Goal: Information Seeking & Learning: Check status

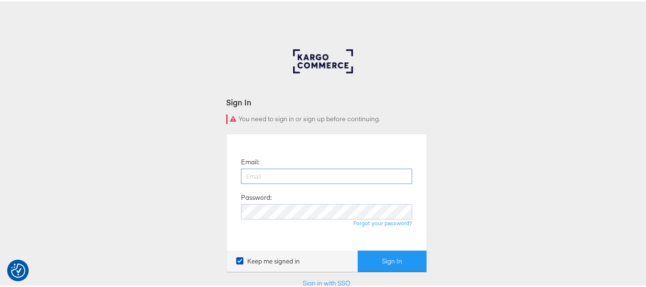
click at [293, 176] on input "email" at bounding box center [326, 174] width 171 height 15
type input "[PERSON_NAME][EMAIL_ADDRESS][DOMAIN_NAME]"
click at [358, 249] on button "Sign In" at bounding box center [392, 260] width 69 height 22
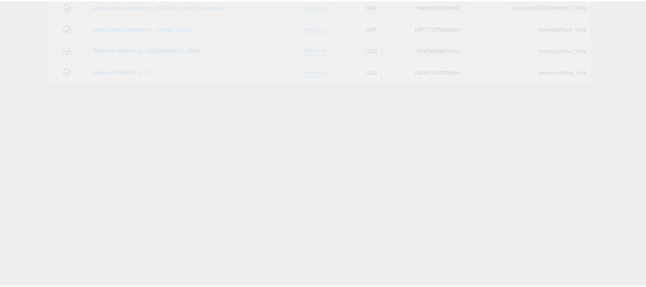
scroll to position [150, 0]
click at [138, 70] on link "Regional Marketing - US" at bounding box center [123, 70] width 61 height 7
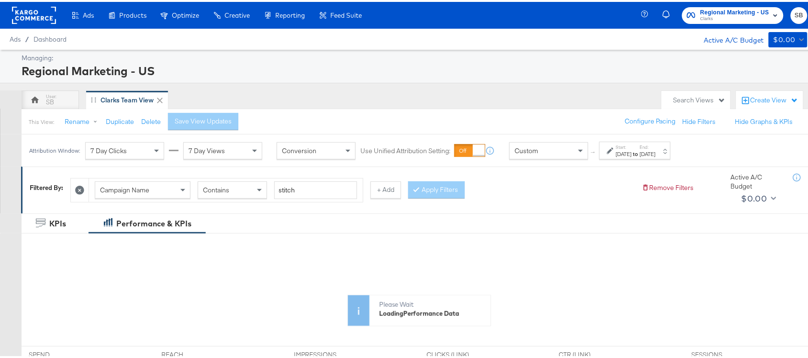
scroll to position [101, 0]
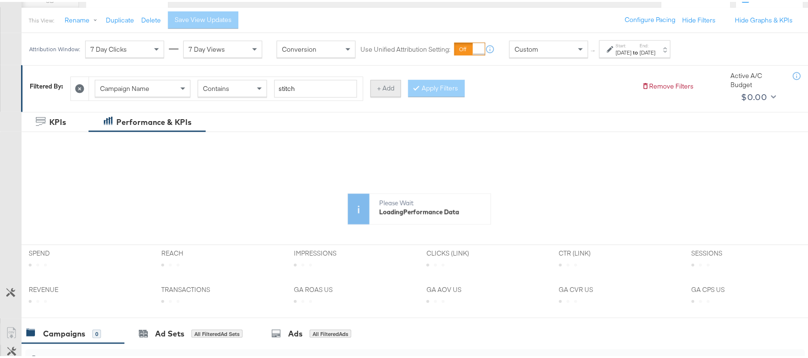
click at [389, 82] on button "+ Add" at bounding box center [385, 86] width 31 height 17
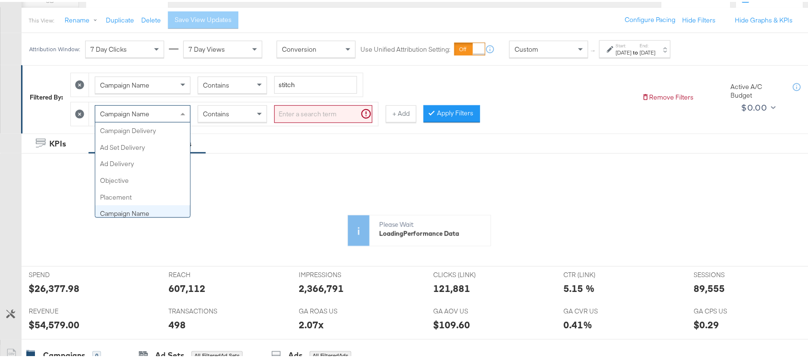
click at [130, 111] on span "Campaign Name" at bounding box center [124, 112] width 49 height 9
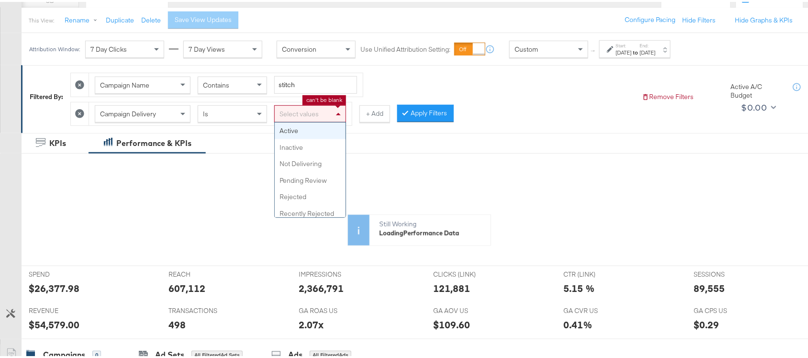
click at [299, 109] on div "Select values" at bounding box center [310, 112] width 71 height 16
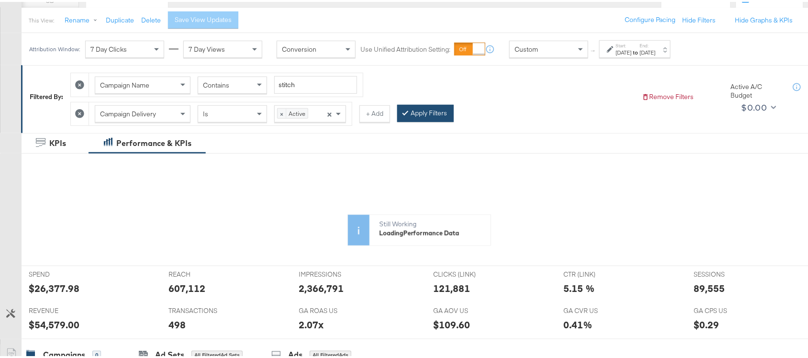
click at [422, 113] on button "Apply Filters" at bounding box center [425, 111] width 56 height 17
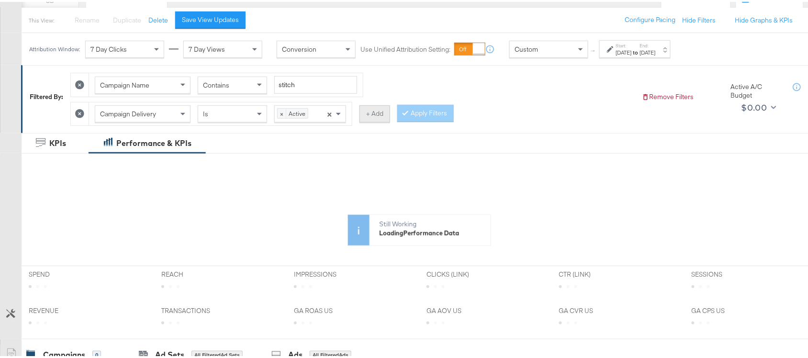
click at [368, 111] on button "+ Add" at bounding box center [374, 111] width 31 height 17
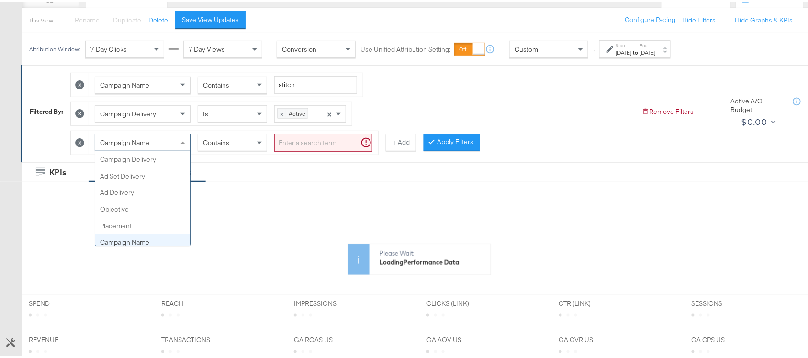
scroll to position [82, 0]
click at [145, 143] on span "Campaign Name" at bounding box center [124, 140] width 49 height 9
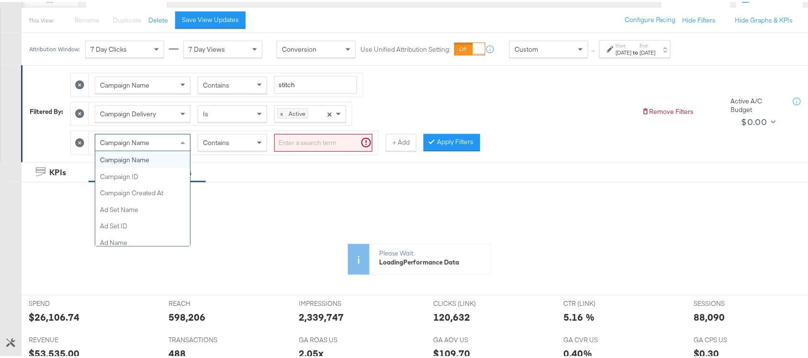
scroll to position [0, 0]
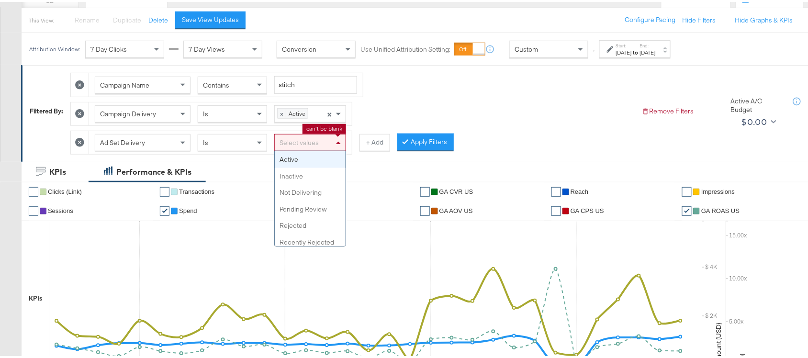
click at [323, 145] on div "Select values" at bounding box center [310, 141] width 71 height 16
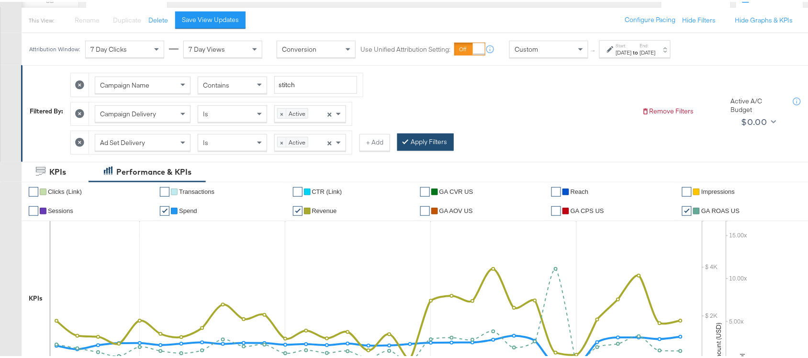
click at [420, 143] on button "Apply Filters" at bounding box center [425, 140] width 56 height 17
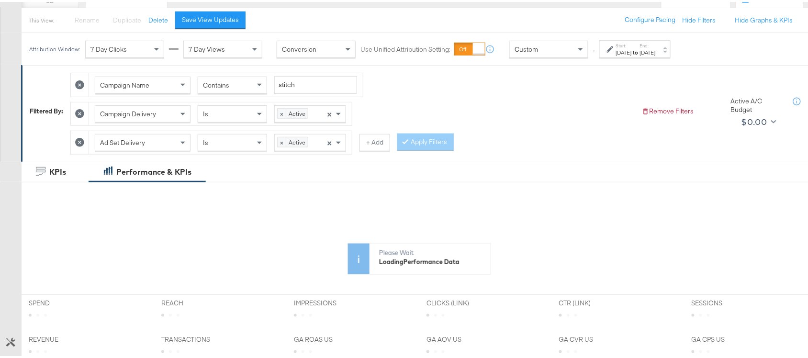
click at [640, 52] on strong "to" at bounding box center [636, 50] width 8 height 7
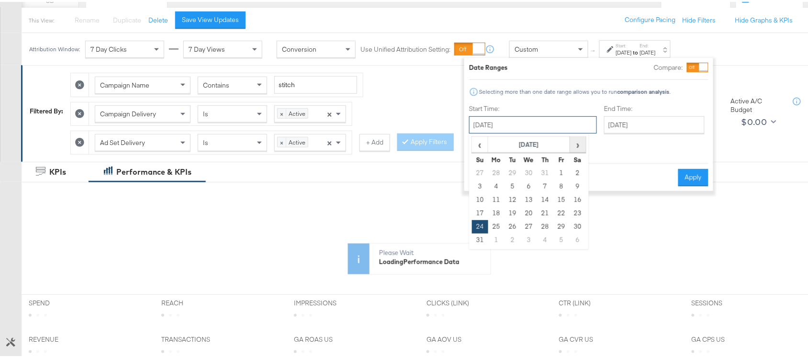
drag, startPoint x: 512, startPoint y: 120, endPoint x: 575, endPoint y: 144, distance: 66.5
click at [575, 132] on div "[DATE] ‹ [DATE] › Su Mo Tu We Th Fr Sa 27 28 29 30 31 1 2 3 4 5 6 7 8 9 10 11 1…" at bounding box center [533, 122] width 128 height 17
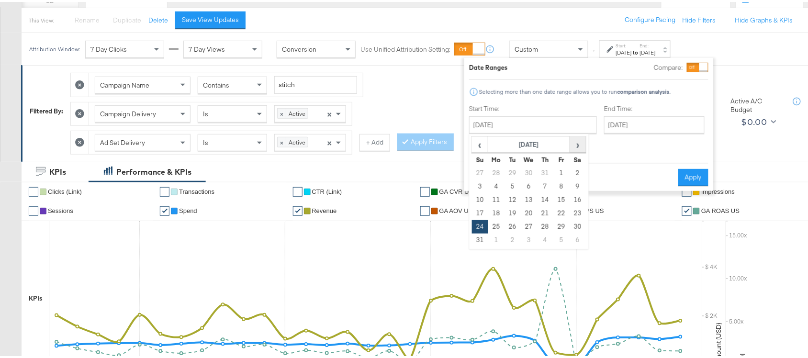
click at [575, 144] on span "›" at bounding box center [577, 142] width 15 height 14
click at [556, 198] on td "19" at bounding box center [561, 197] width 16 height 13
type input "[DATE]"
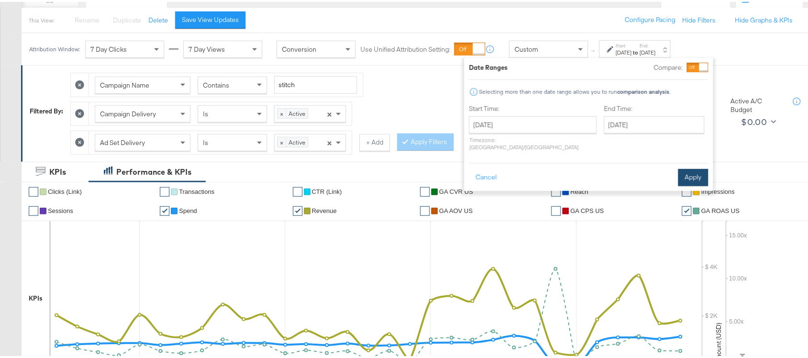
click at [689, 168] on button "Apply" at bounding box center [693, 175] width 30 height 17
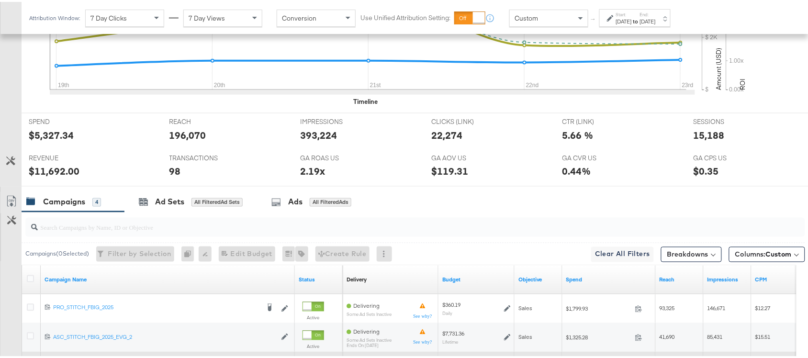
scroll to position [469, 0]
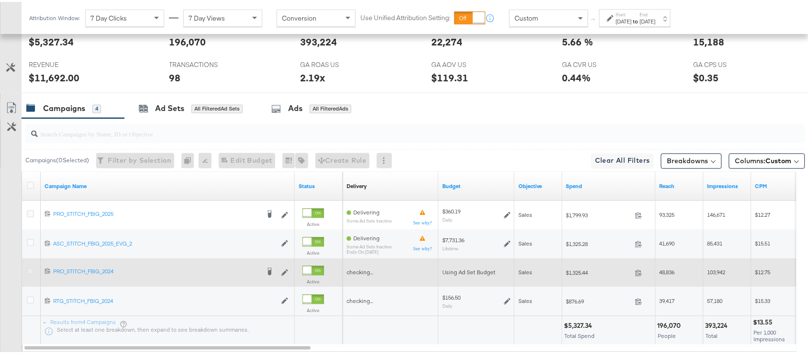
click at [32, 273] on icon at bounding box center [30, 269] width 7 height 7
click at [0, 0] on input "checkbox" at bounding box center [0, 0] width 0 height 0
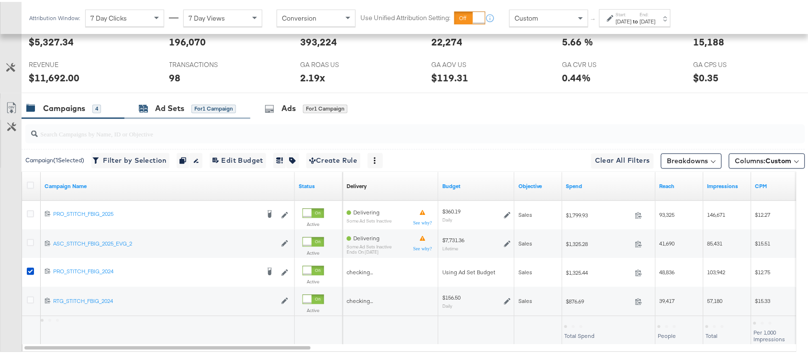
click at [171, 104] on div "Ad Sets" at bounding box center [169, 106] width 29 height 11
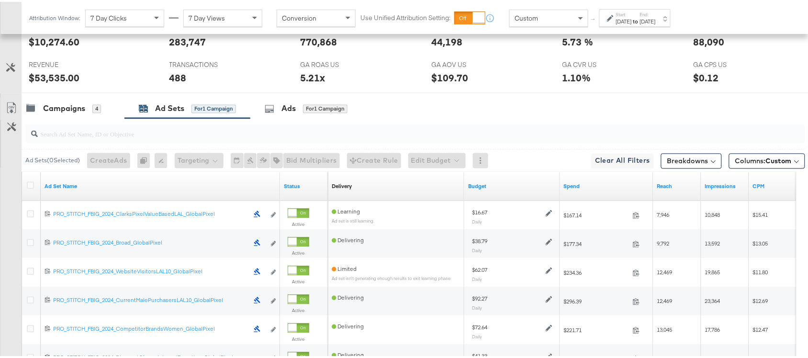
click at [632, 16] on div "[DATE]" at bounding box center [624, 20] width 16 height 8
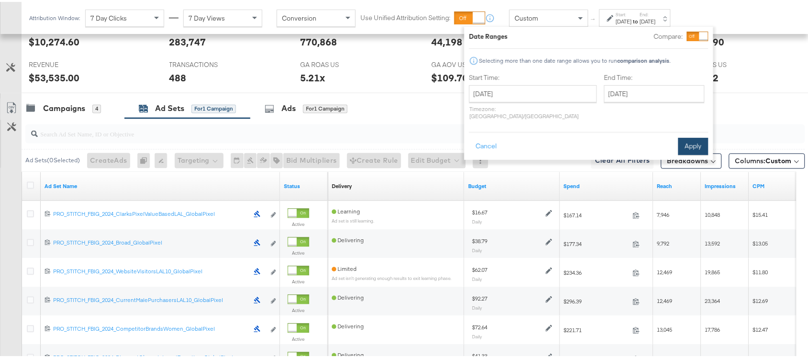
click at [692, 136] on button "Apply" at bounding box center [693, 144] width 30 height 17
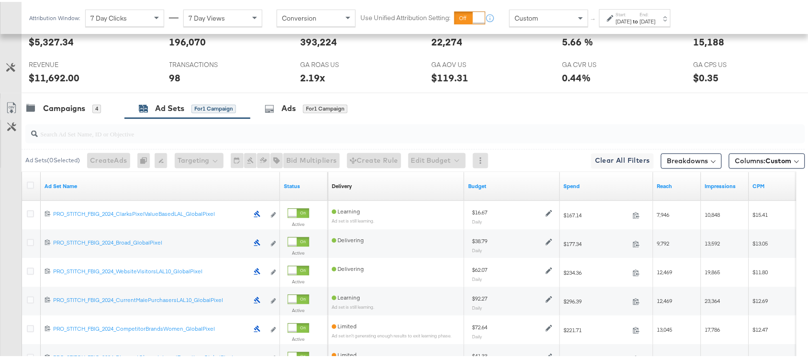
scroll to position [571, 0]
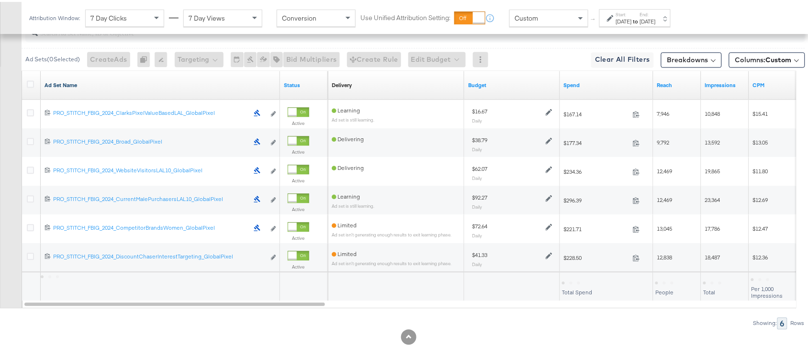
click at [83, 87] on link "Ad Set Name" at bounding box center [160, 83] width 232 height 8
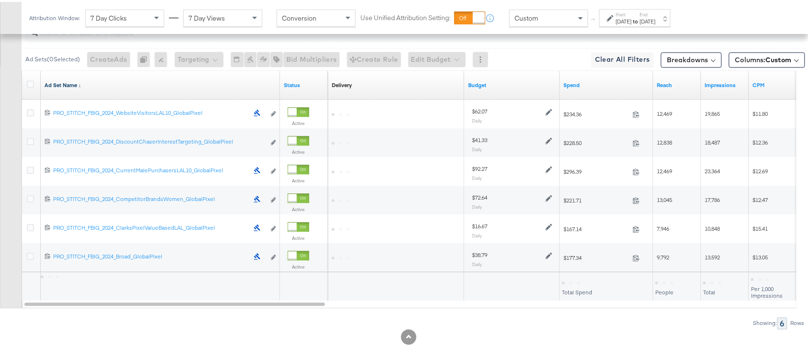
click at [83, 87] on link "Ad Set Name ↓" at bounding box center [160, 83] width 232 height 8
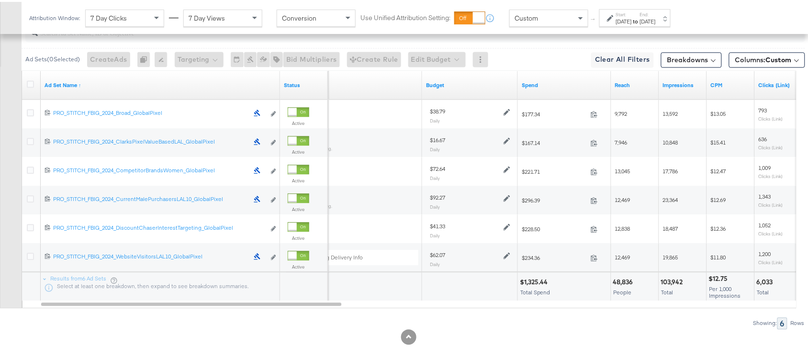
click at [624, 327] on div "Showing: 6 Rows" at bounding box center [402, 321] width 805 height 12
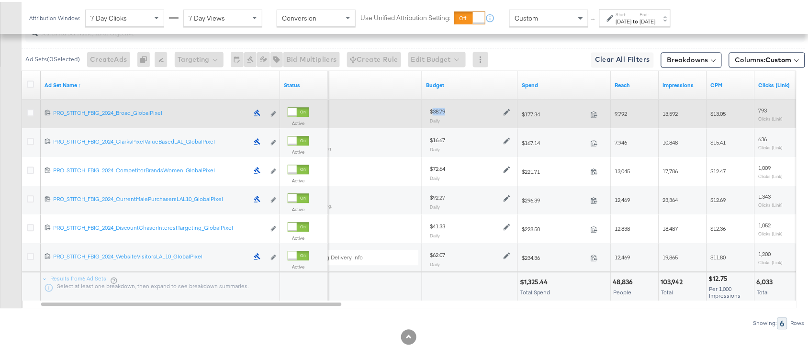
drag, startPoint x: 454, startPoint y: 111, endPoint x: 434, endPoint y: 111, distance: 20.1
click at [434, 111] on div "$38.79" at bounding box center [470, 109] width 80 height 8
copy div "38.79"
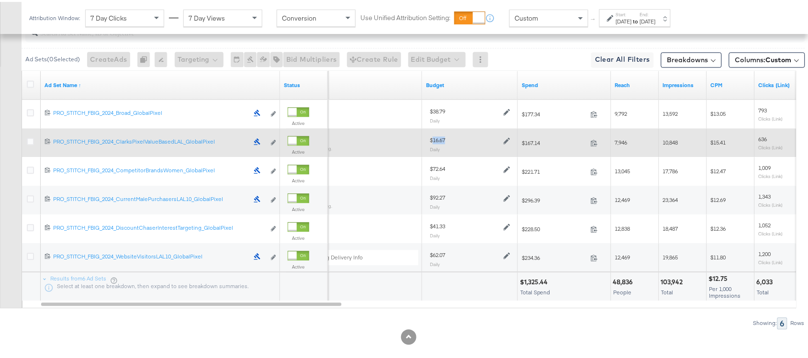
drag, startPoint x: 450, startPoint y: 140, endPoint x: 432, endPoint y: 141, distance: 18.2
click at [432, 141] on div "$16.67" at bounding box center [470, 138] width 80 height 8
copy div "16.67"
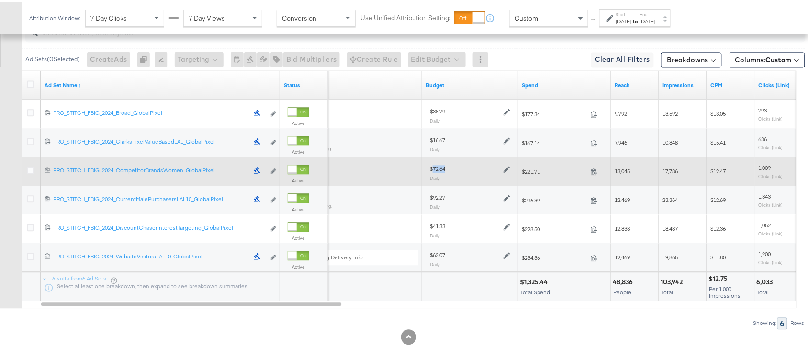
drag, startPoint x: 434, startPoint y: 170, endPoint x: 450, endPoint y: 173, distance: 16.9
click at [450, 173] on div "$72.64 Daily" at bounding box center [470, 171] width 80 height 16
copy div "72.64"
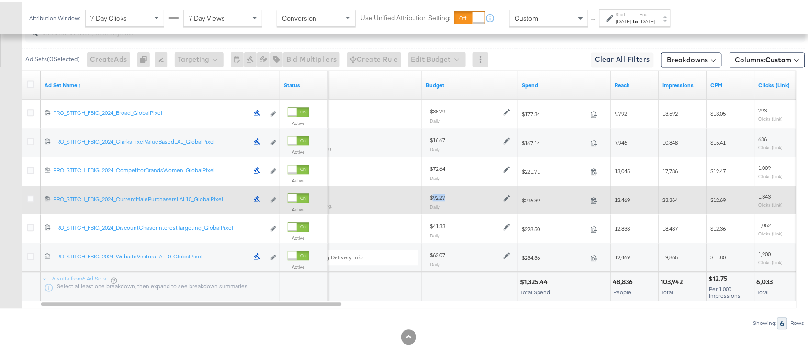
drag, startPoint x: 433, startPoint y: 199, endPoint x: 451, endPoint y: 199, distance: 17.7
click at [451, 199] on div "$92.27" at bounding box center [470, 195] width 80 height 8
copy div "92.27"
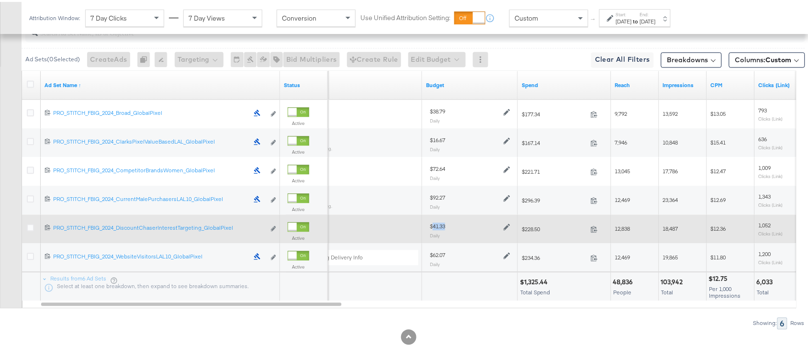
drag, startPoint x: 433, startPoint y: 228, endPoint x: 449, endPoint y: 227, distance: 15.8
click at [449, 227] on div "$41.33" at bounding box center [470, 224] width 80 height 8
copy div "41.33"
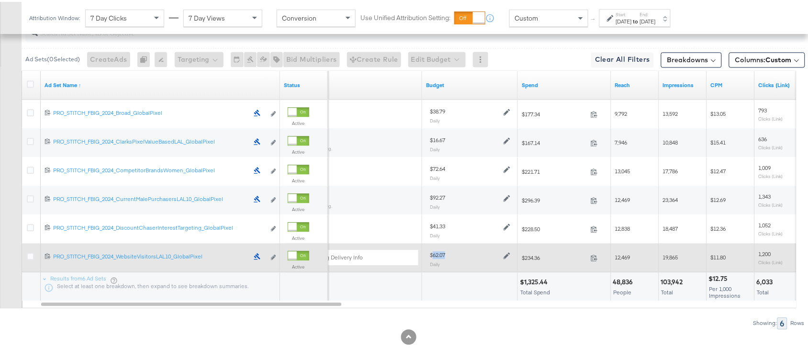
drag, startPoint x: 432, startPoint y: 256, endPoint x: 446, endPoint y: 255, distance: 14.9
click at [446, 255] on div "$62.07" at bounding box center [470, 253] width 80 height 8
copy div "62.07"
